Goal: Information Seeking & Learning: Learn about a topic

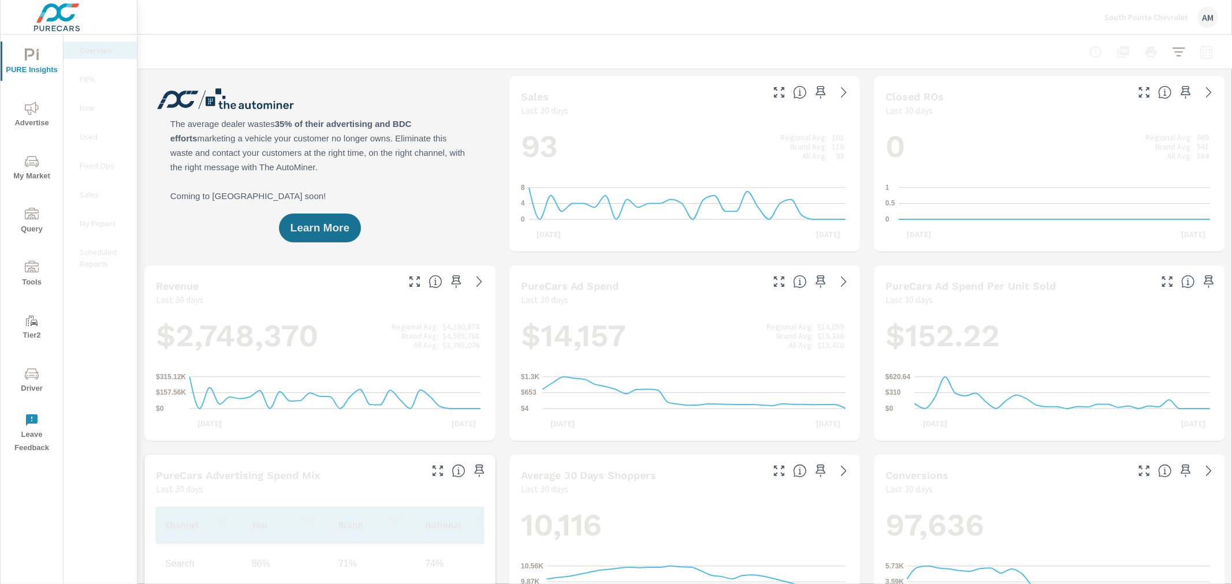
click at [32, 113] on icon "nav menu" at bounding box center [32, 109] width 14 height 14
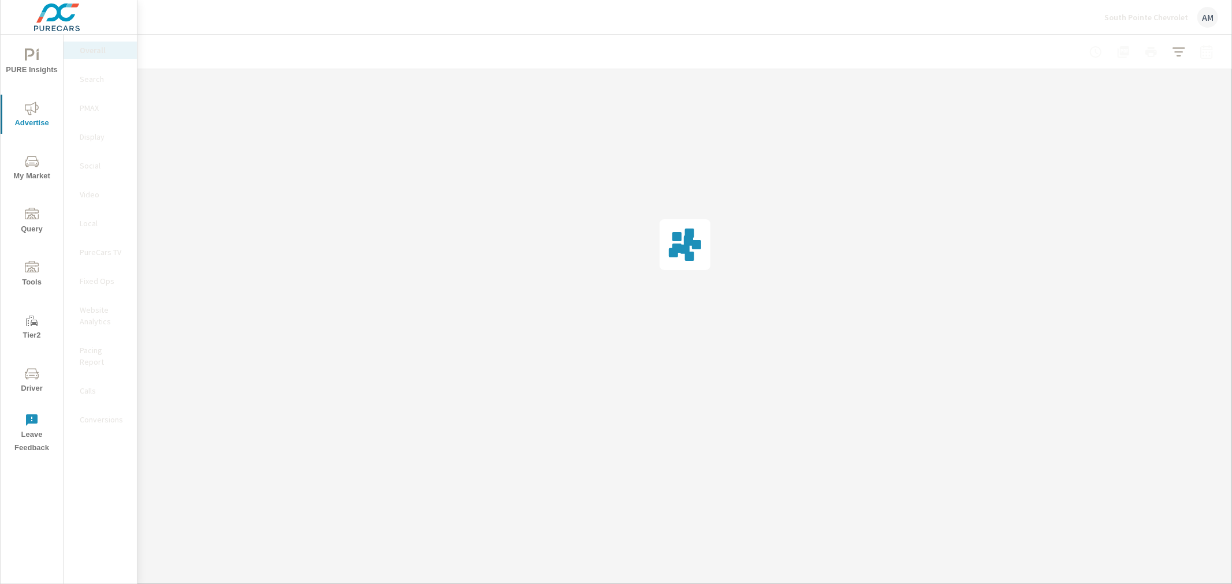
click at [94, 247] on p "PureCars TV" at bounding box center [104, 253] width 48 height 12
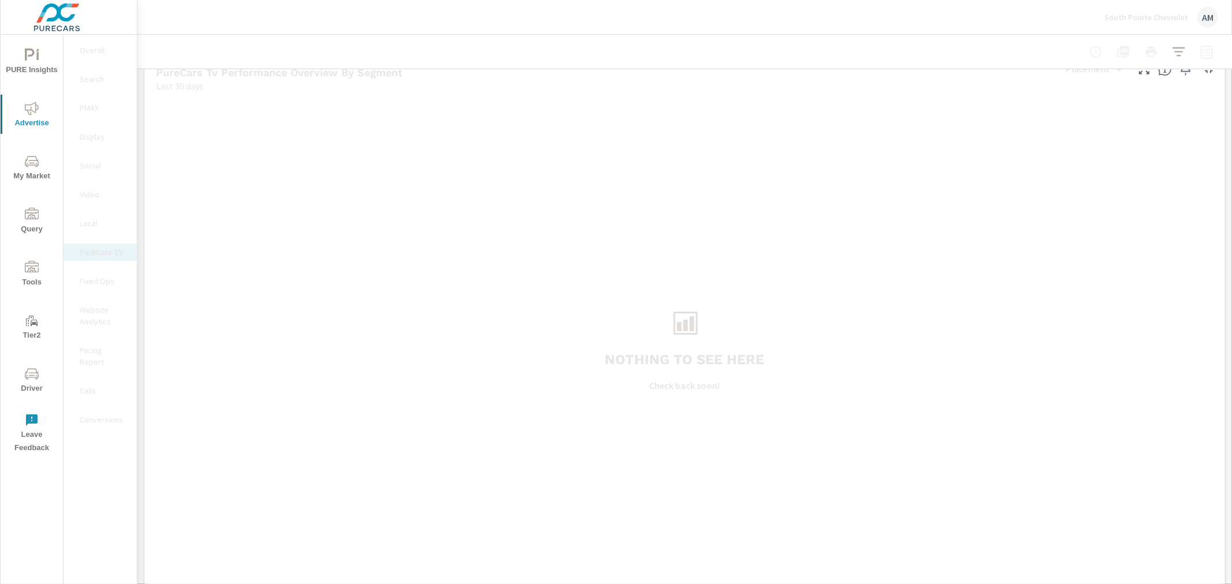
scroll to position [1473, 0]
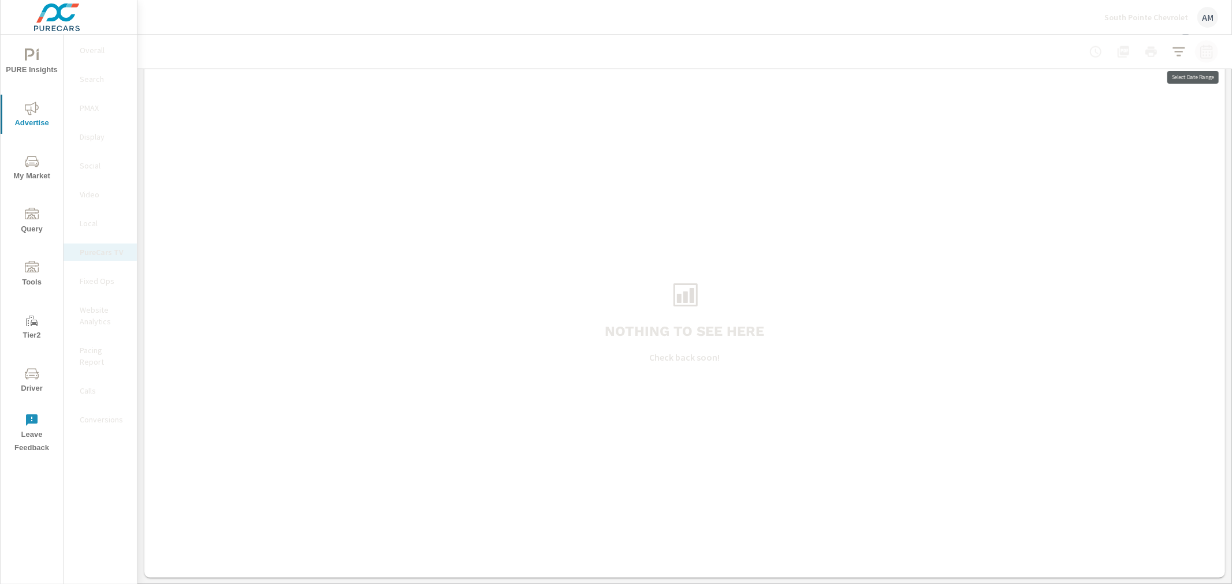
click at [1202, 55] on icon "button" at bounding box center [1206, 53] width 8 height 5
select select "Last 30 days"
click at [1202, 55] on icon "button" at bounding box center [1206, 53] width 8 height 5
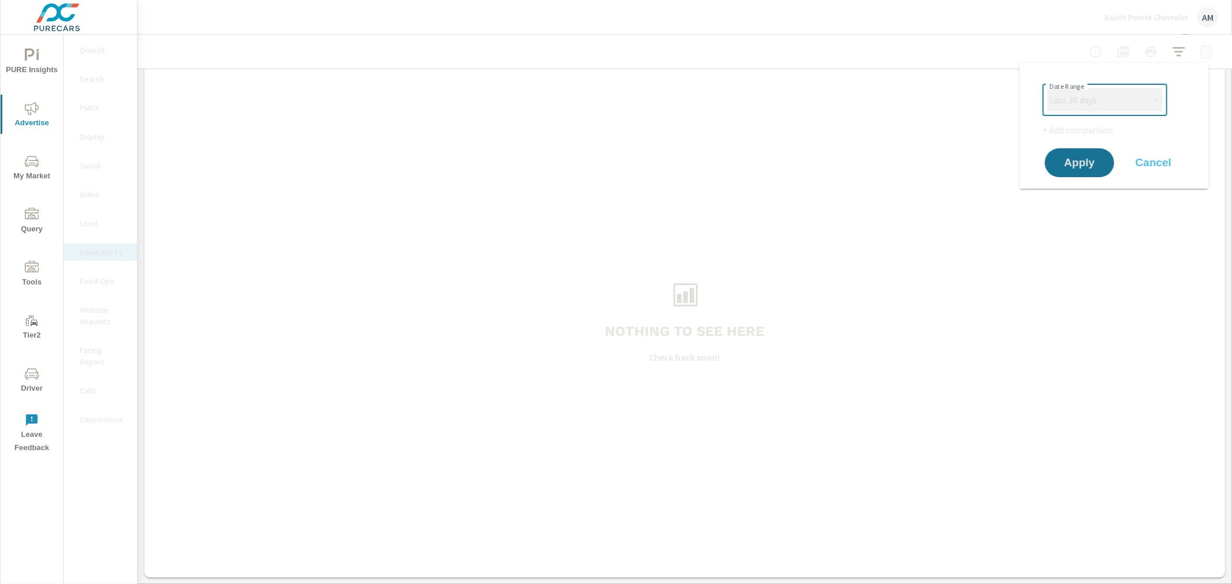
click at [1136, 98] on select "Custom Yesterday Last week Last 7 days Last 14 days Last 30 days Last 45 days L…" at bounding box center [1104, 99] width 115 height 23
click at [1047, 88] on select "Custom Yesterday Last week Last 7 days Last 14 days Last 30 days Last 45 days L…" at bounding box center [1104, 99] width 115 height 23
select select "Last month"
click at [1077, 162] on span "Apply" at bounding box center [1078, 163] width 47 height 11
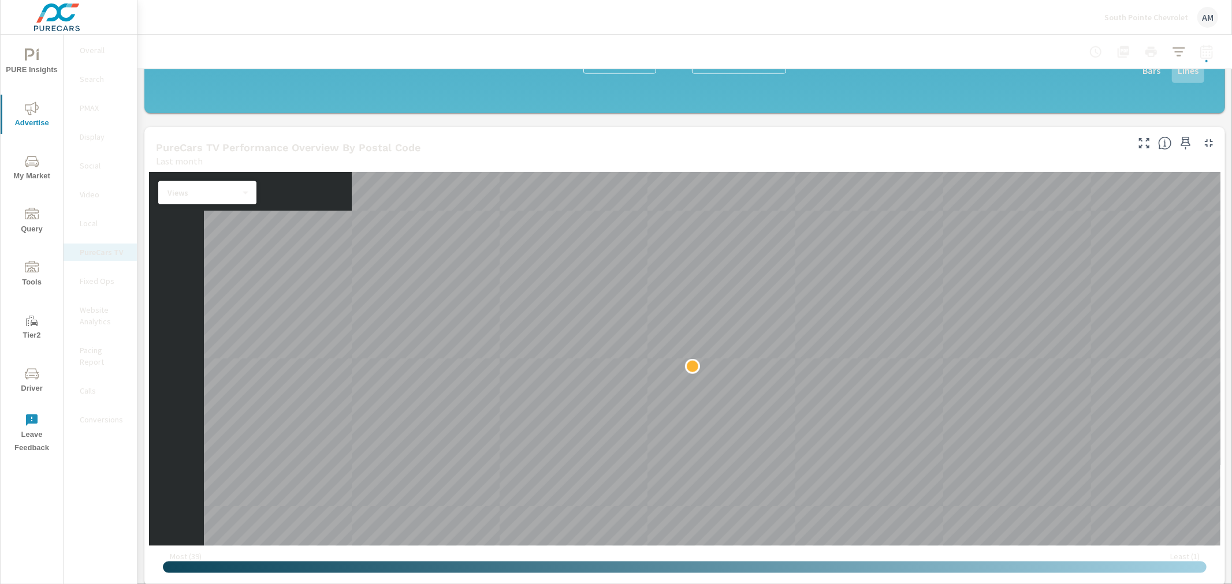
scroll to position [898, 0]
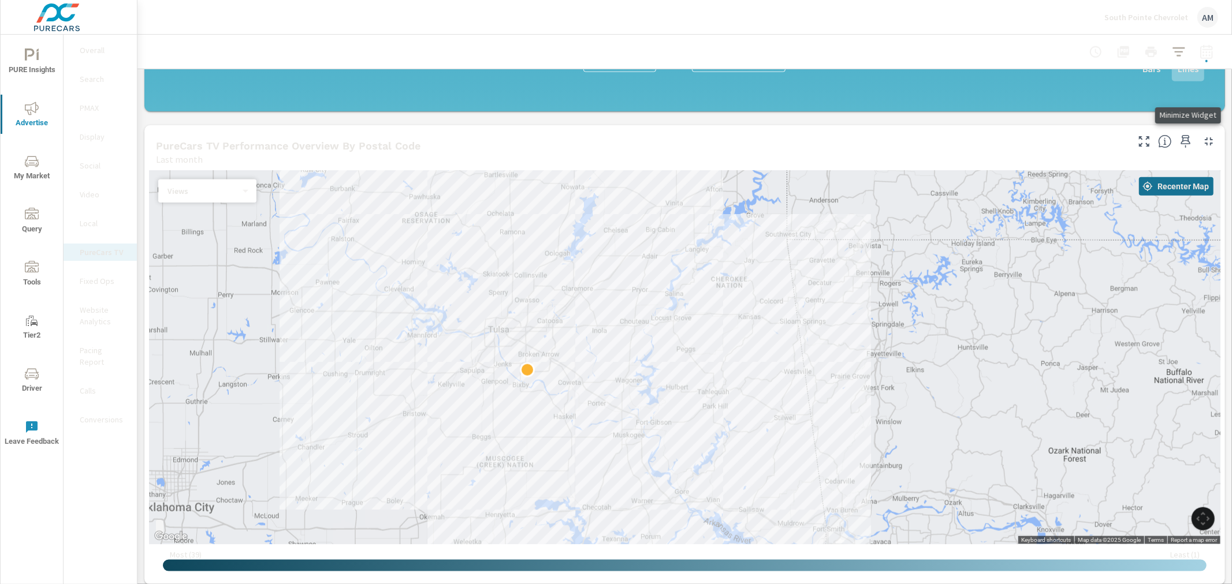
click at [1202, 142] on icon "button" at bounding box center [1209, 142] width 14 height 14
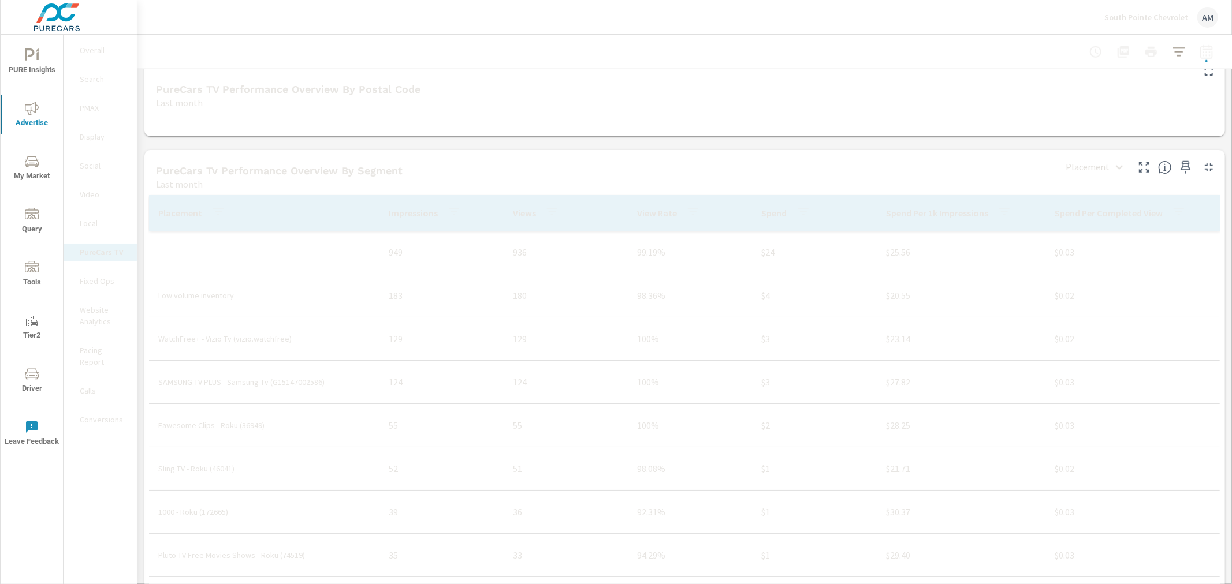
scroll to position [966, 0]
click at [88, 53] on p "Overall" at bounding box center [104, 50] width 48 height 12
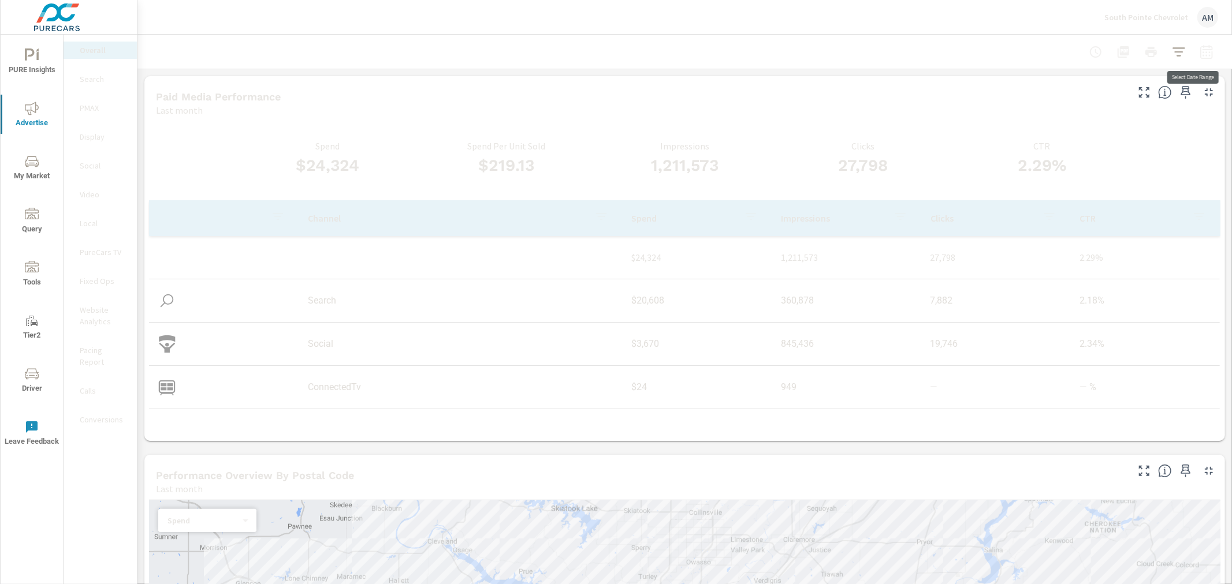
click at [1200, 47] on icon "button" at bounding box center [1206, 52] width 14 height 14
select select "Last month"
click at [949, 44] on div at bounding box center [684, 52] width 1066 height 34
click at [1156, 18] on p "South Pointe Chevrolet" at bounding box center [1146, 17] width 84 height 10
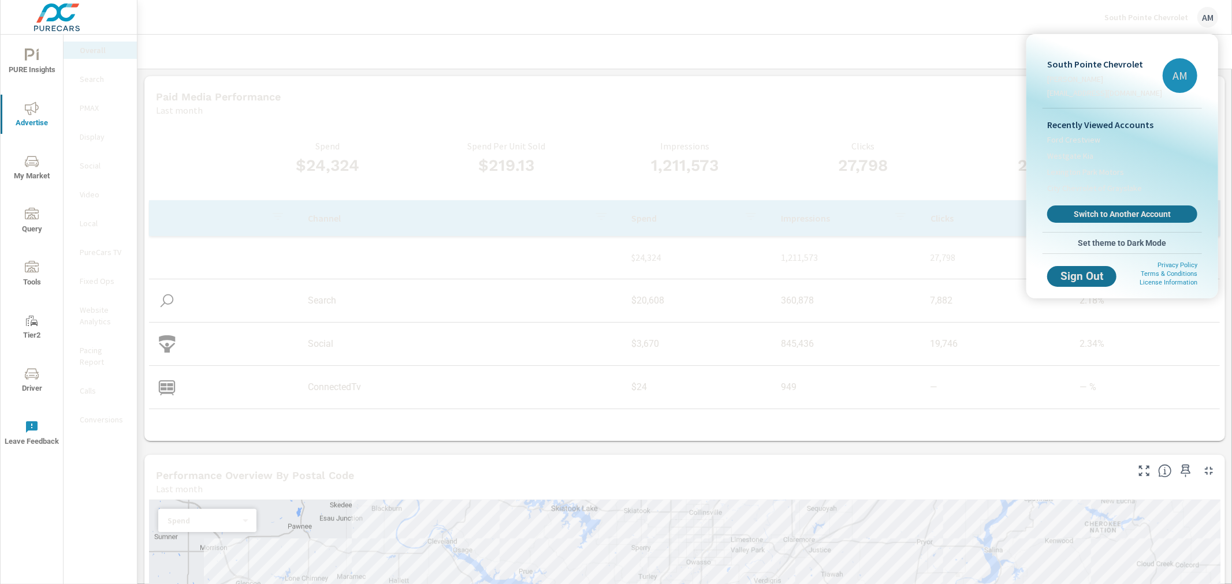
drag, startPoint x: 1099, startPoint y: 215, endPoint x: 1075, endPoint y: 210, distance: 24.2
click at [1099, 215] on span "Switch to Another Account" at bounding box center [1121, 214] width 137 height 10
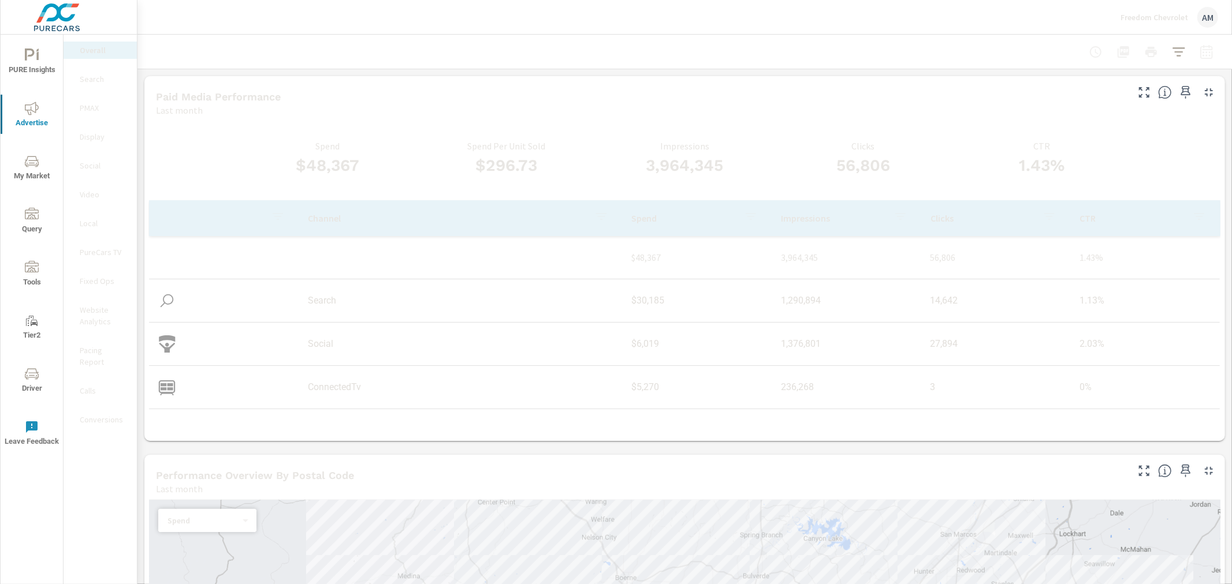
click at [1199, 55] on icon "button" at bounding box center [1206, 52] width 14 height 14
select select "Last month"
click at [956, 107] on div "Last month" at bounding box center [640, 110] width 969 height 14
click at [36, 374] on icon "nav menu" at bounding box center [32, 374] width 14 height 14
click at [1204, 51] on button "button" at bounding box center [1206, 51] width 23 height 23
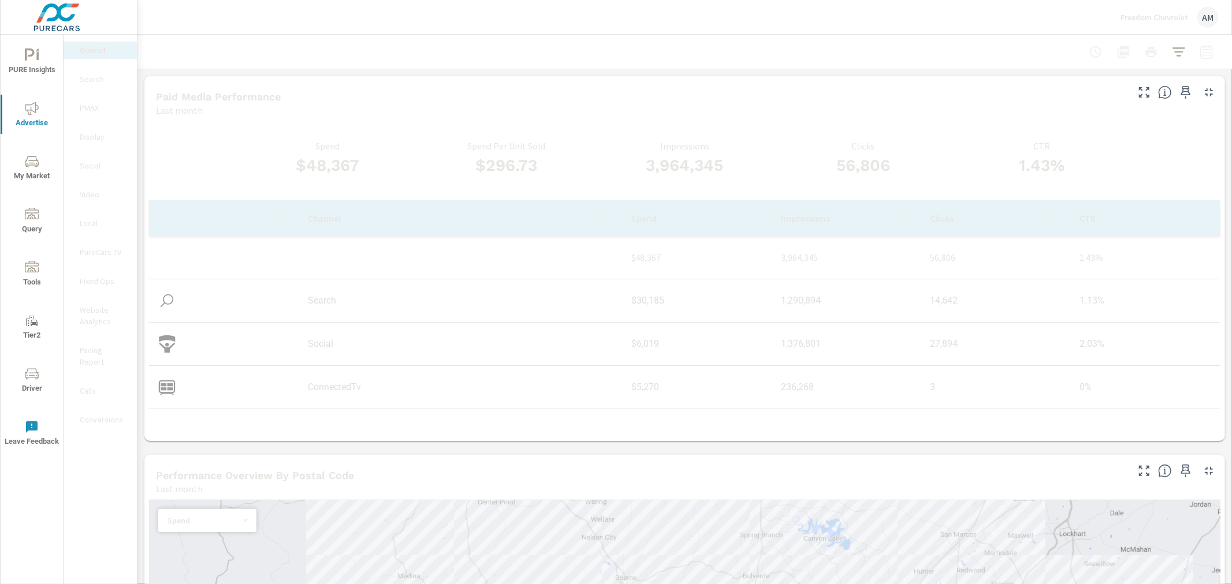
select select "Last month"
click at [843, 94] on div "Paid Media Performance" at bounding box center [640, 96] width 969 height 13
click at [94, 136] on p "Display" at bounding box center [104, 137] width 48 height 12
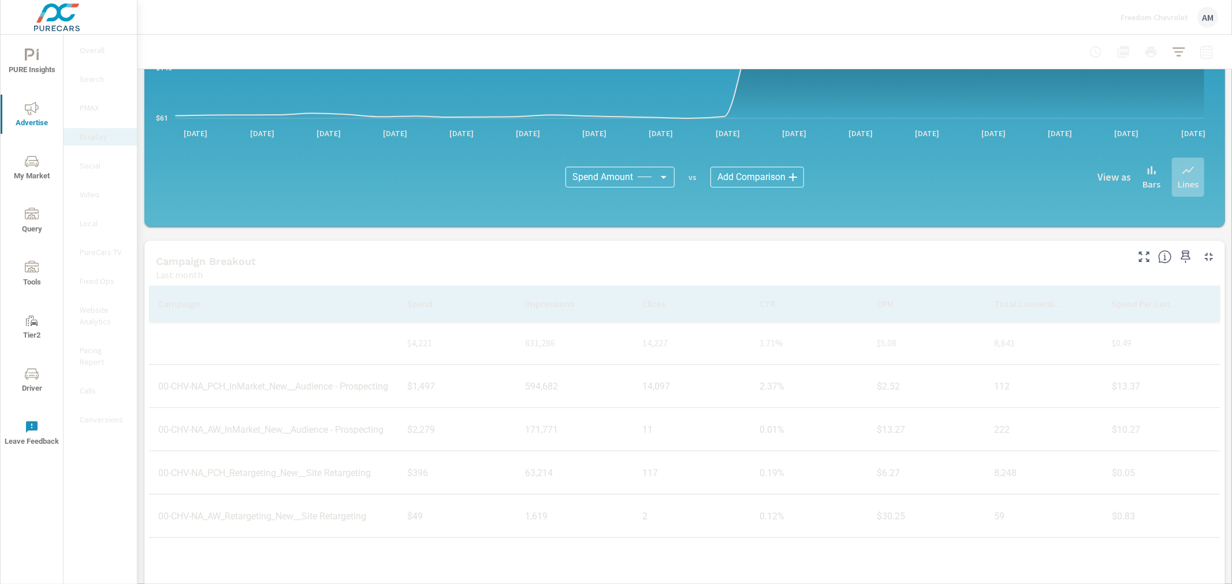
scroll to position [242, 0]
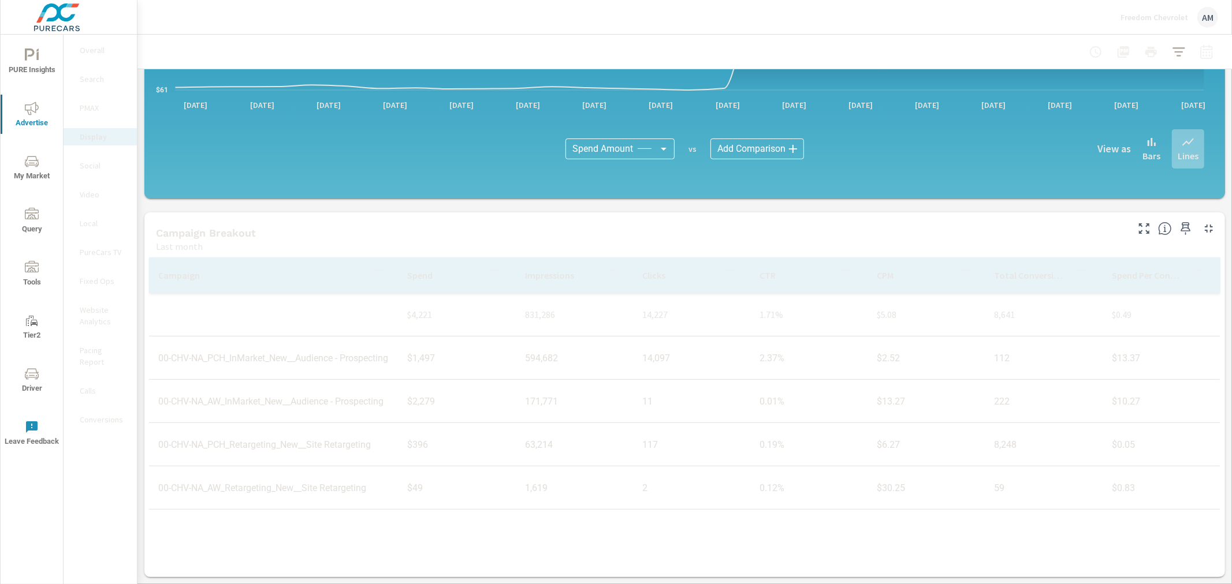
click at [101, 253] on p "PureCars TV" at bounding box center [104, 253] width 48 height 12
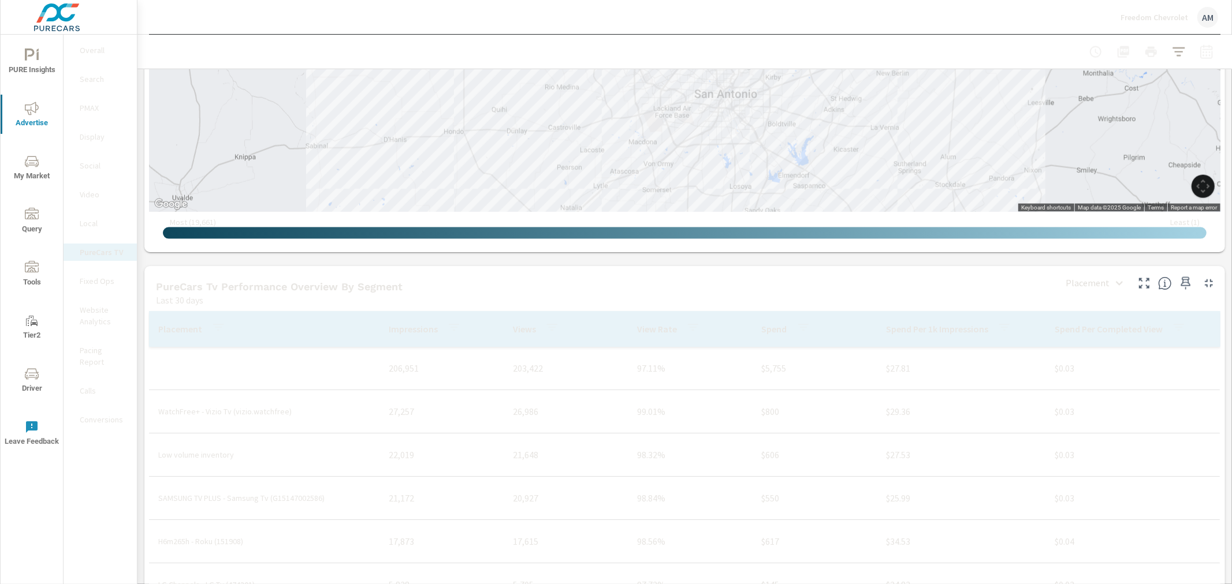
scroll to position [1283, 0]
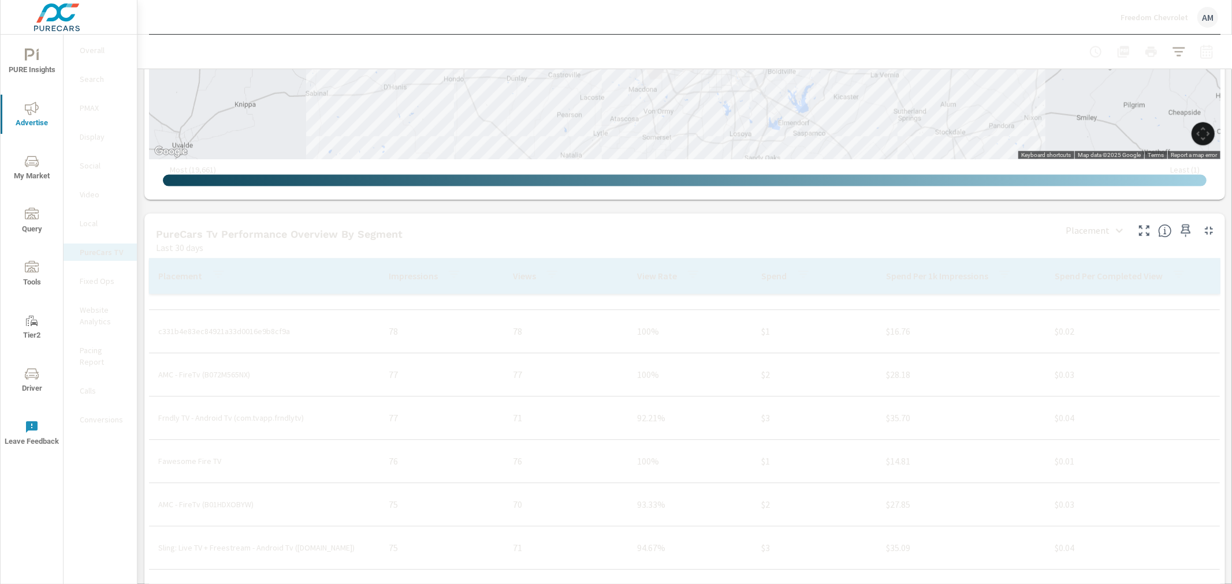
scroll to position [6864, 0]
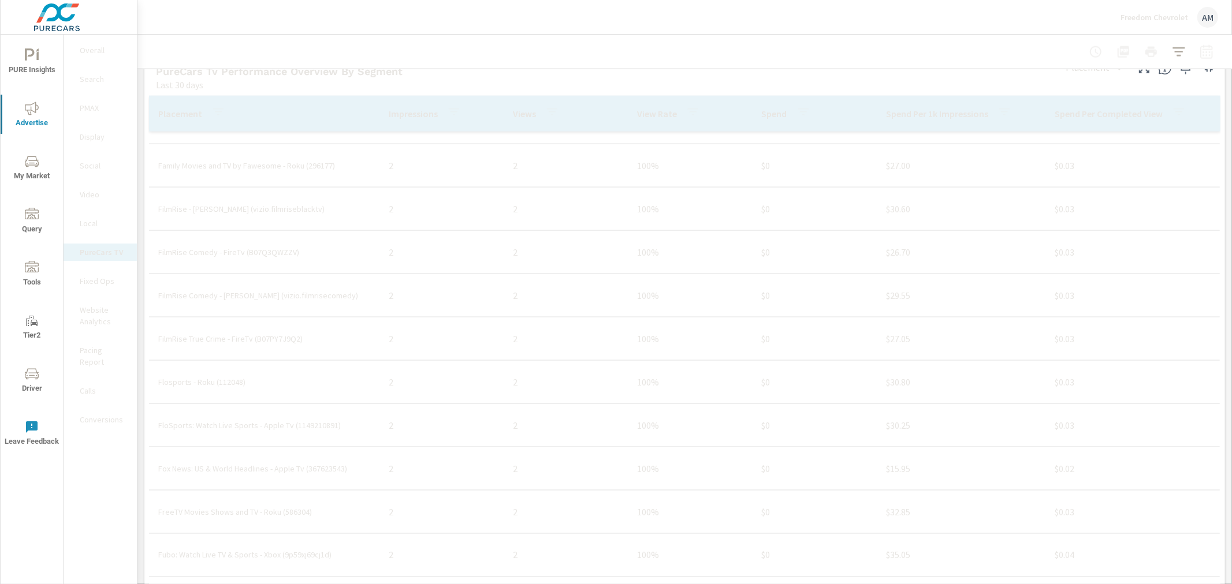
scroll to position [1473, 0]
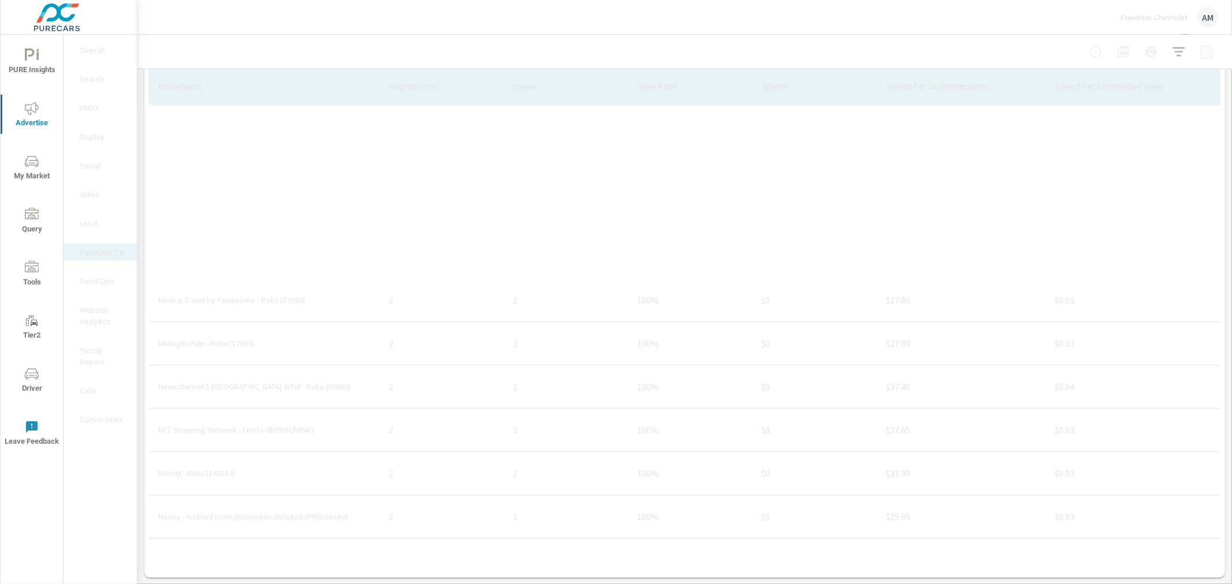
scroll to position [24870, 0]
